Goal: Task Accomplishment & Management: Use online tool/utility

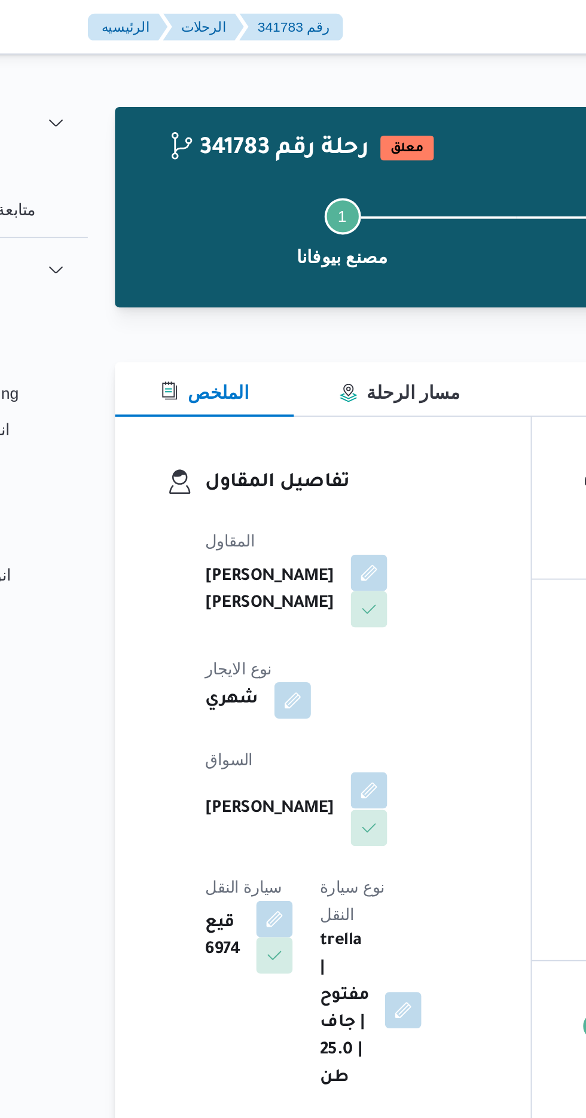
click at [279, 405] on button "button" at bounding box center [288, 414] width 19 height 19
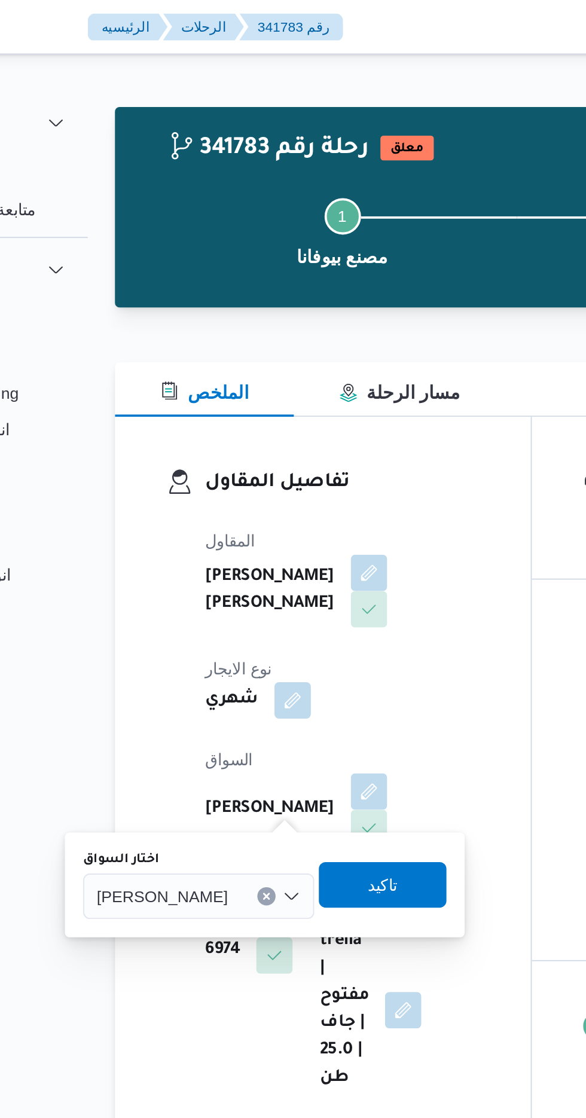
click at [190, 469] on span "[PERSON_NAME]" at bounding box center [180, 469] width 69 height 13
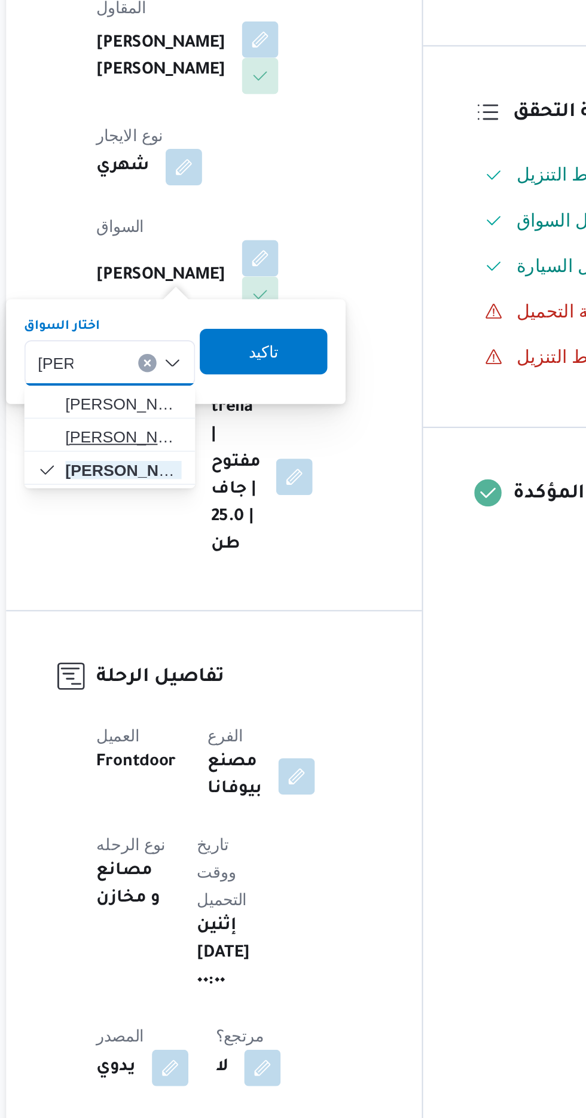
type input "[PERSON_NAME]"
click at [204, 510] on span "[PERSON_NAME] [PERSON_NAME]" at bounding box center [217, 509] width 61 height 14
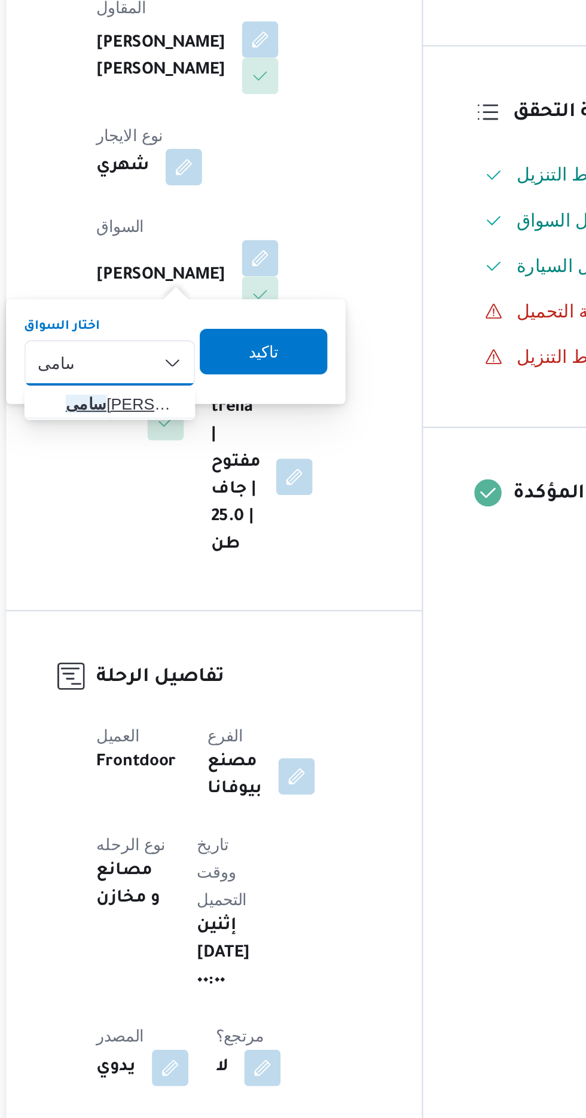
type input "سامى"
click at [207, 500] on span "[PERSON_NAME] الوكيل [PERSON_NAME]" at bounding box center [210, 492] width 80 height 19
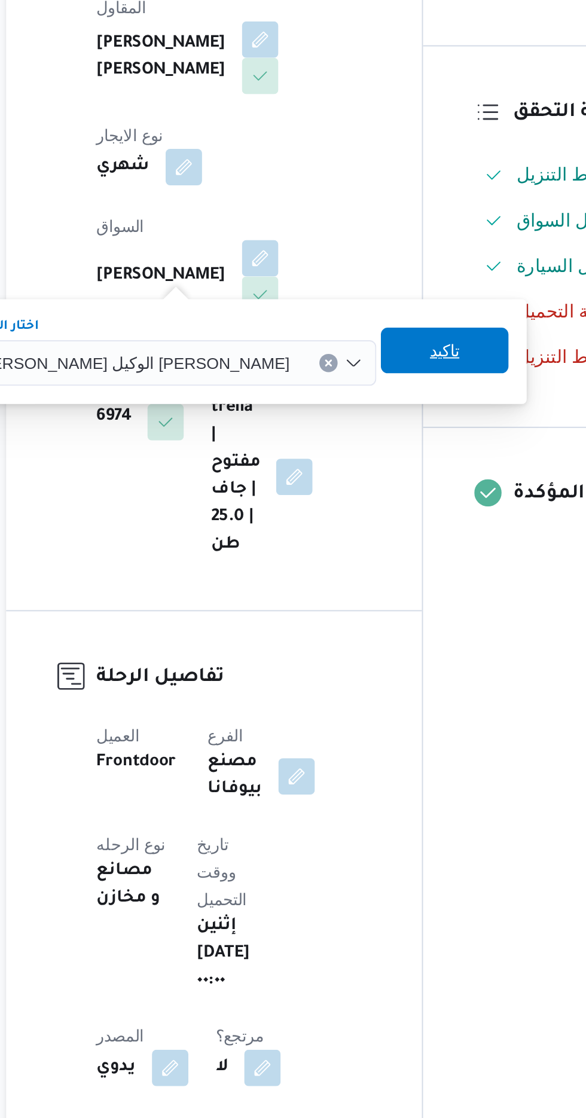
click at [352, 468] on span "تاكيد" at bounding box center [385, 464] width 67 height 24
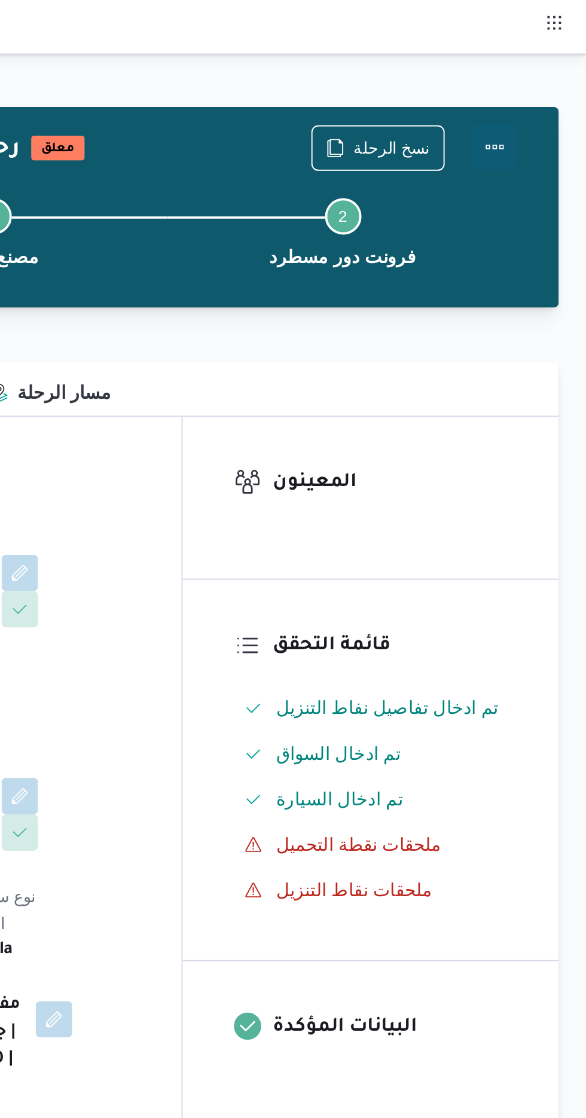
click at [544, 77] on button "Actions" at bounding box center [538, 77] width 24 height 24
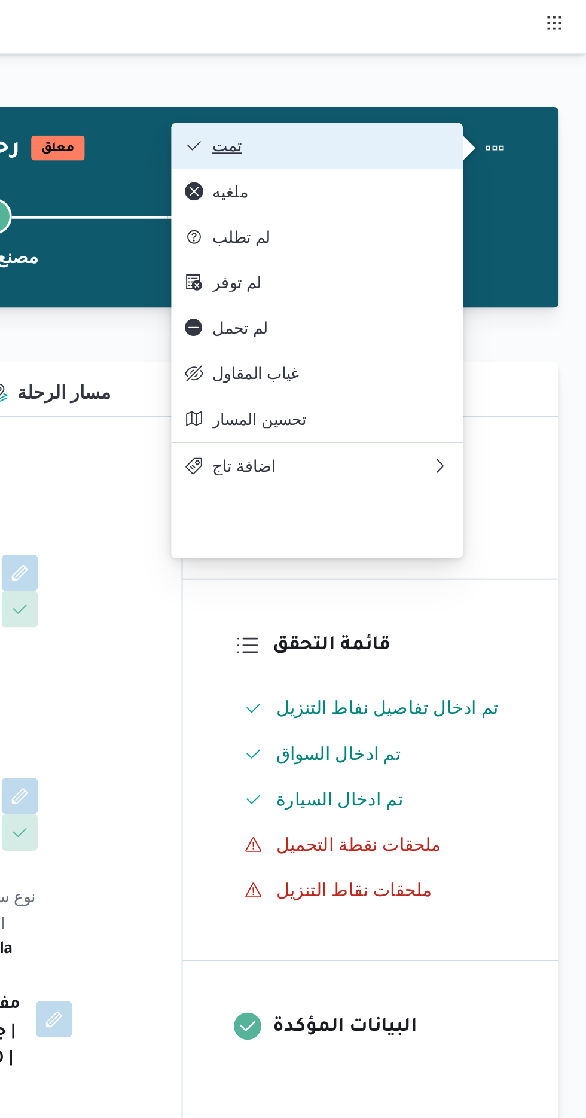
click at [494, 74] on span "تمت" at bounding box center [452, 77] width 124 height 10
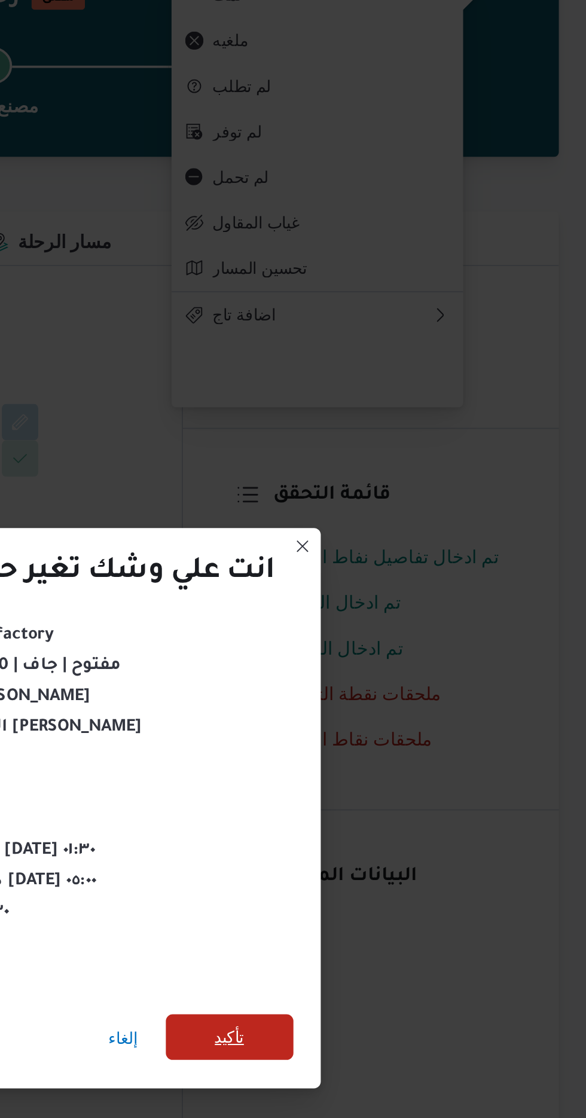
click at [398, 616] on span "تأكيد" at bounding box center [399, 623] width 16 height 14
